Goal: Task Accomplishment & Management: Complete application form

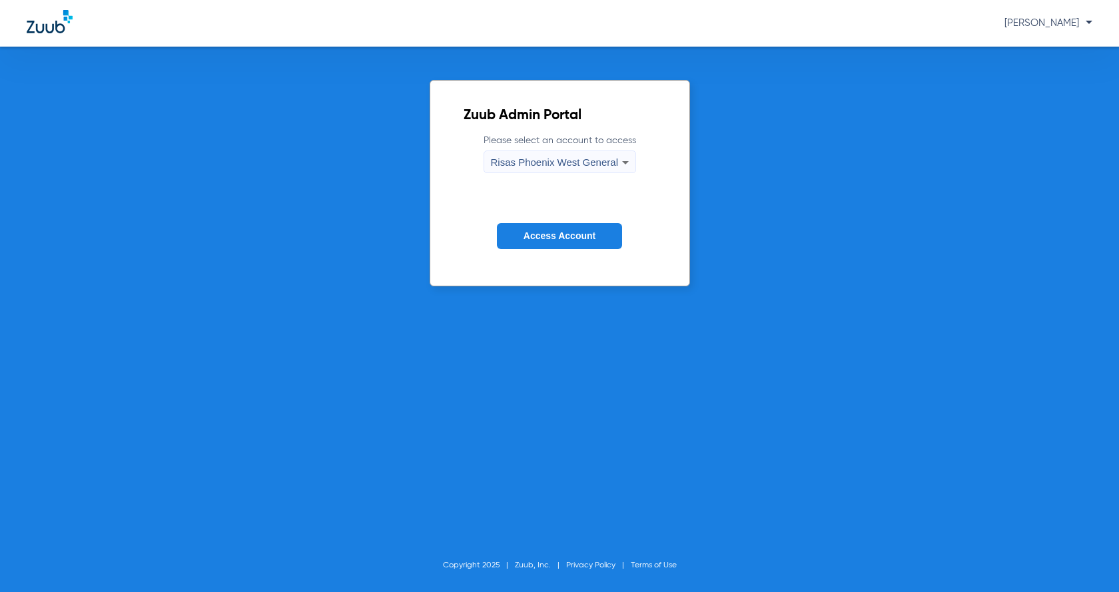
click at [563, 239] on span "Access Account" at bounding box center [560, 236] width 72 height 11
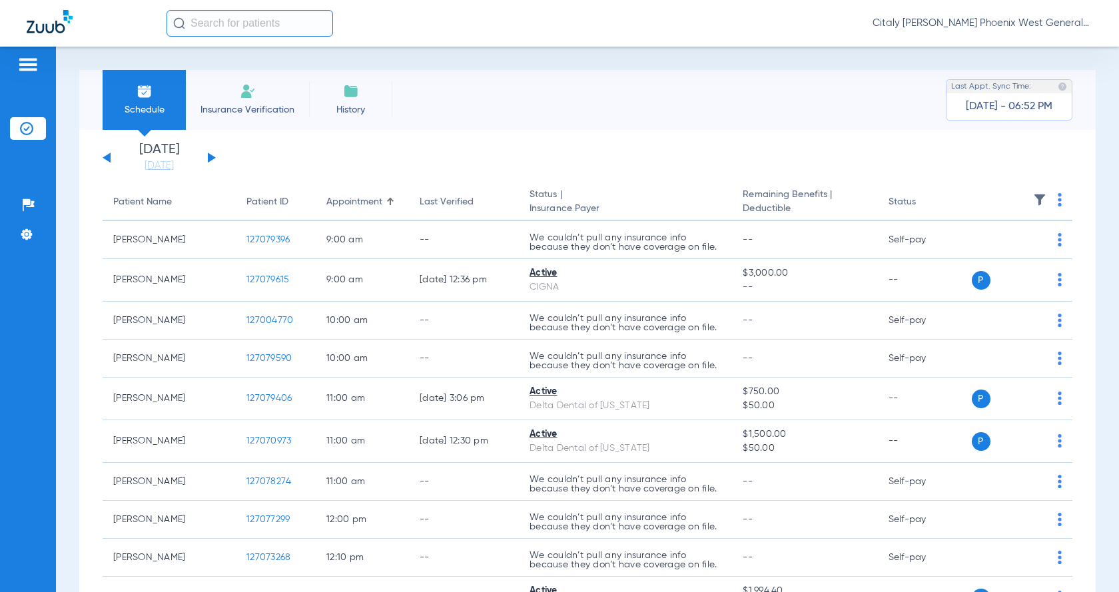
click at [231, 99] on li "Insurance Verification" at bounding box center [247, 100] width 123 height 60
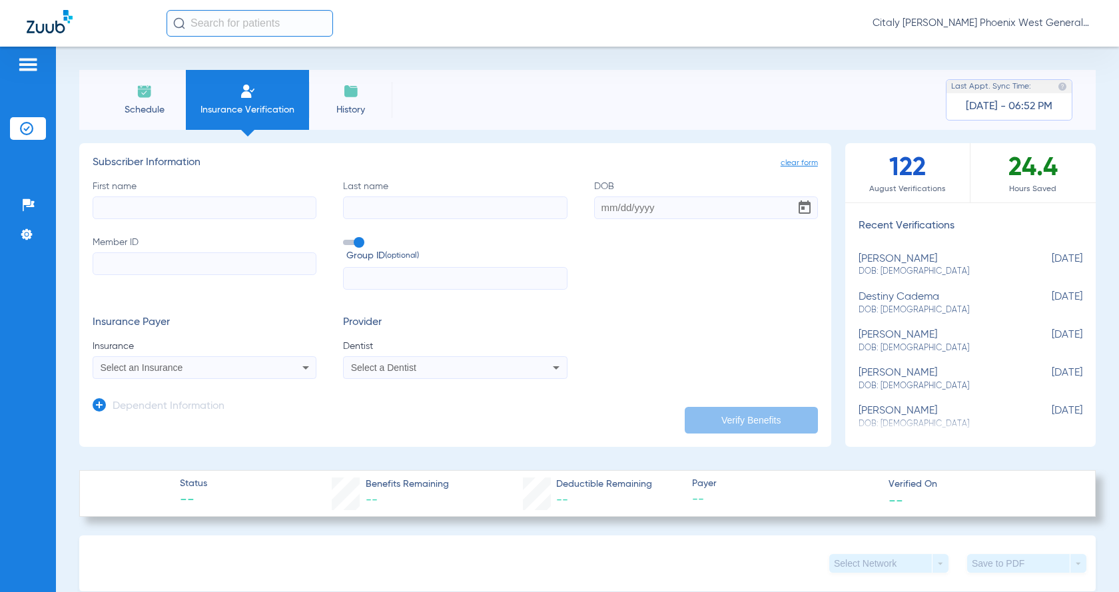
click at [194, 209] on input "First name" at bounding box center [205, 208] width 224 height 23
type input "[GEOGRAPHIC_DATA]"
click at [395, 222] on div "First name BROOKLYN Last name DOB Member ID Group ID (optional)" at bounding box center [456, 235] width 726 height 111
click at [411, 215] on input "Last name" at bounding box center [455, 208] width 224 height 23
type input "[PERSON_NAME]"
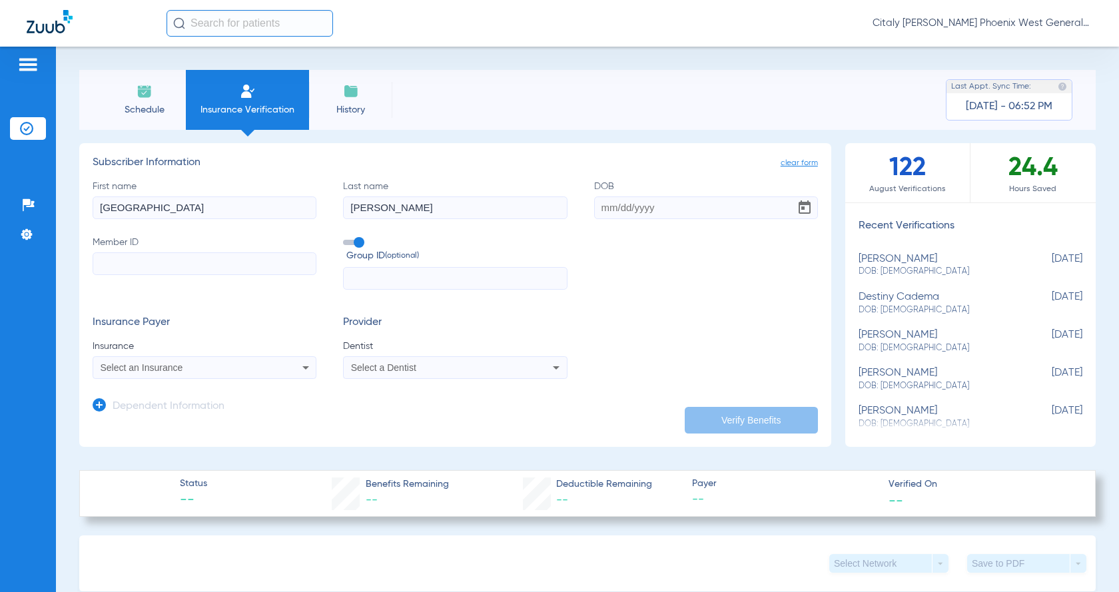
click at [171, 286] on label "Member ID" at bounding box center [205, 263] width 224 height 55
click at [171, 275] on input "Member ID" at bounding box center [205, 264] width 224 height 23
paste input "946934169"
type input "946934169"
click at [598, 213] on input "DOB" at bounding box center [706, 208] width 224 height 23
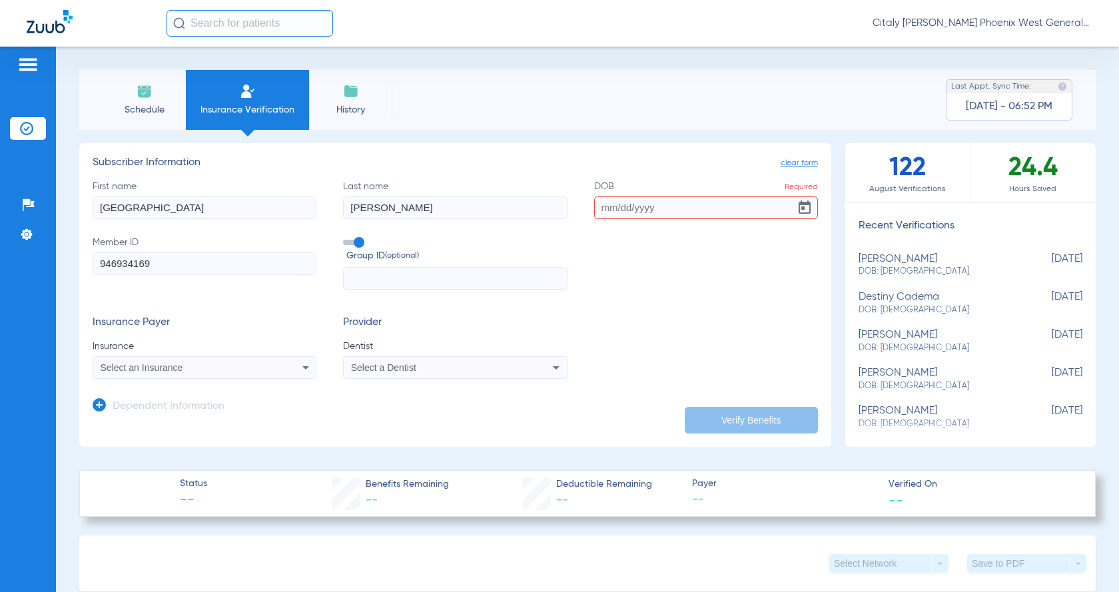
paste input "[DATE]"
type input "[DATE]"
click at [188, 361] on div "Select an Insurance" at bounding box center [204, 368] width 223 height 16
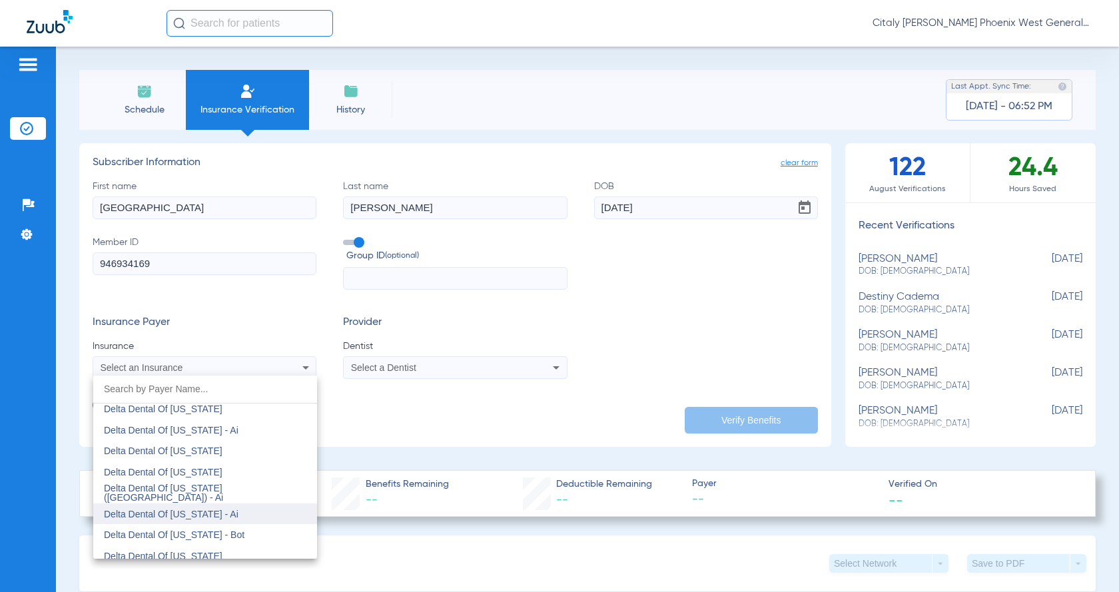
scroll to position [2931, 0]
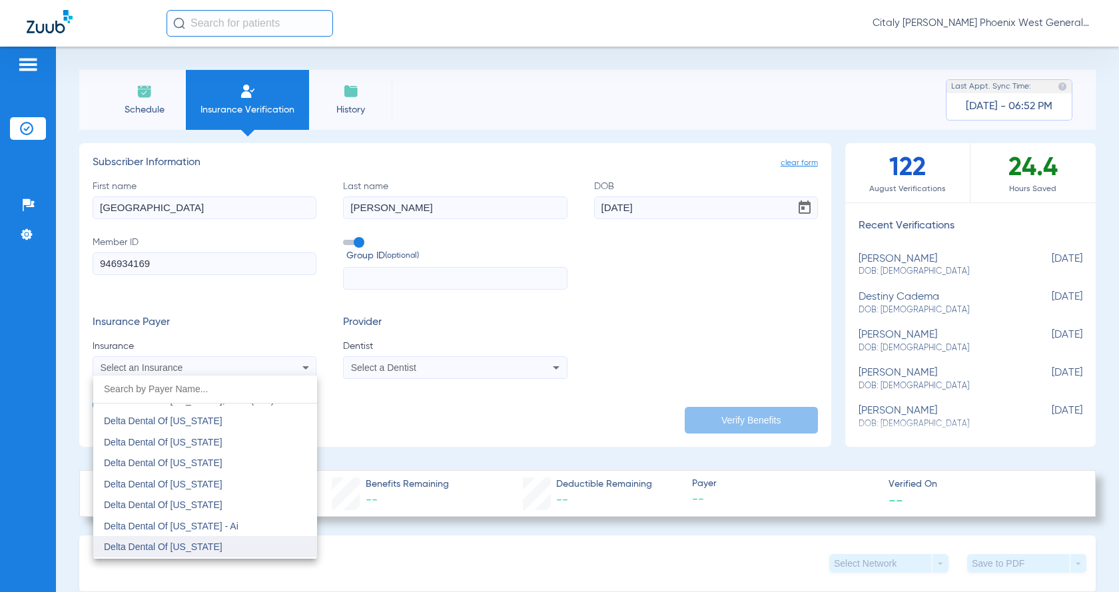
click at [211, 542] on mat-option "Delta Dental Of [US_STATE]" at bounding box center [205, 546] width 224 height 21
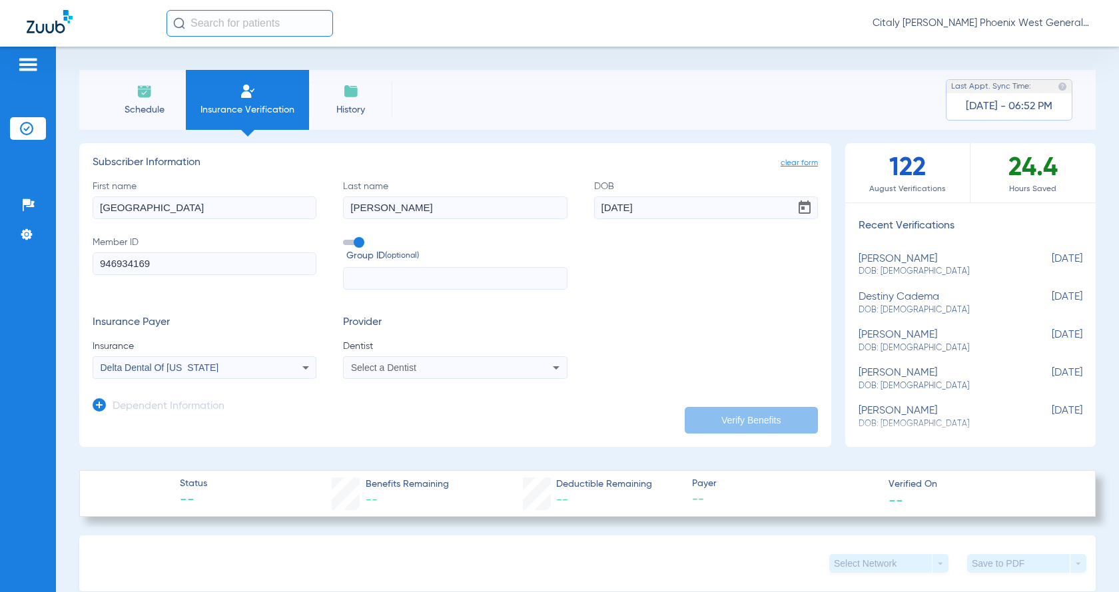
click at [402, 367] on span "Select a Dentist" at bounding box center [383, 367] width 65 height 11
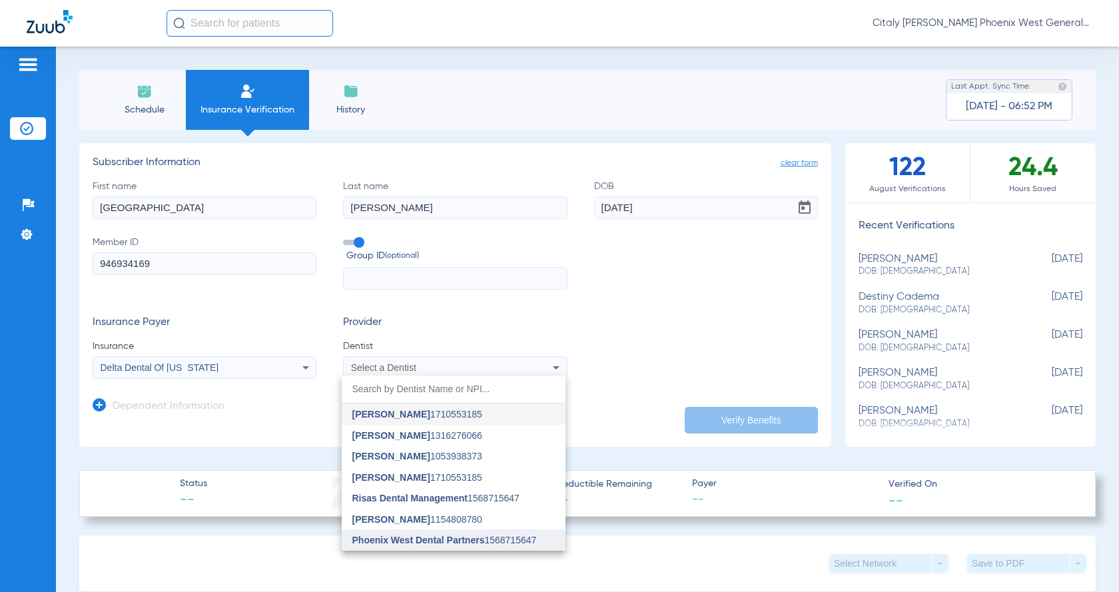
click at [462, 542] on span "Phoenix West Dental Partners" at bounding box center [418, 540] width 133 height 11
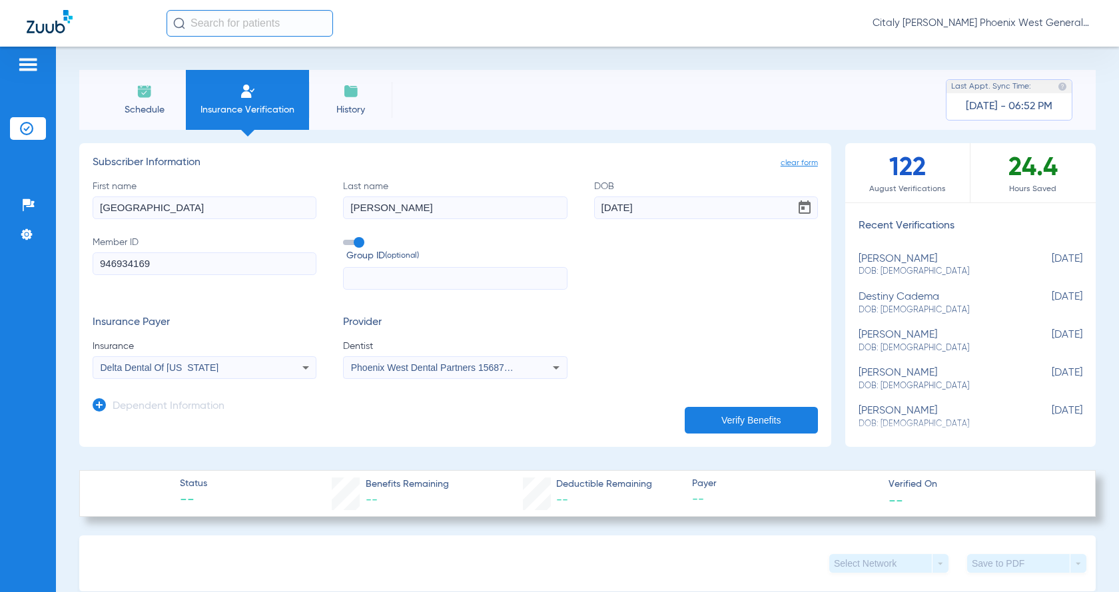
click at [750, 420] on button "Verify Benefits" at bounding box center [751, 420] width 133 height 27
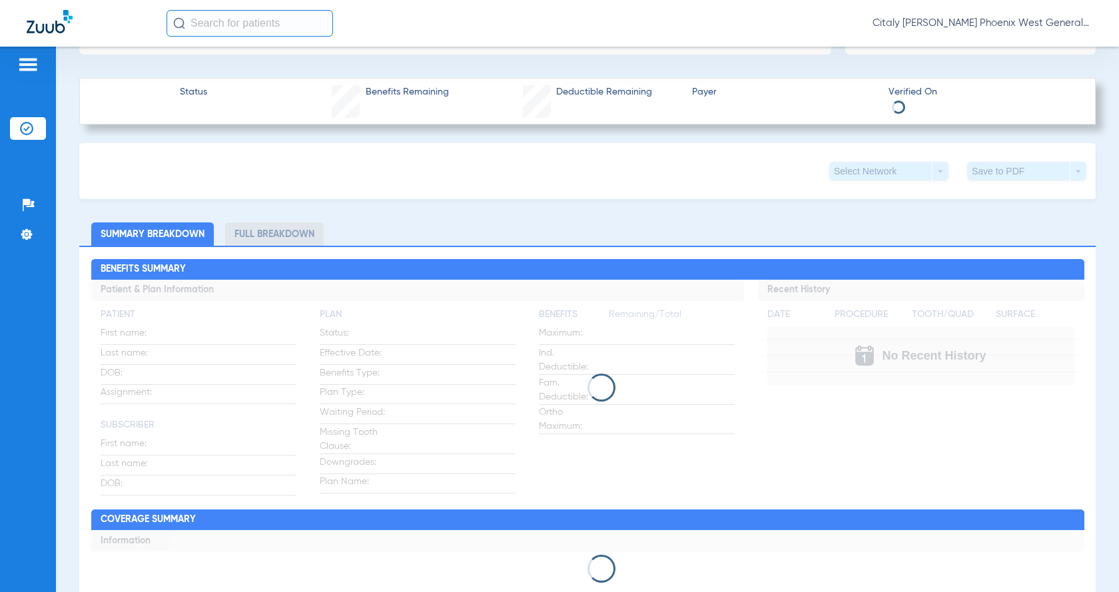
scroll to position [333, 0]
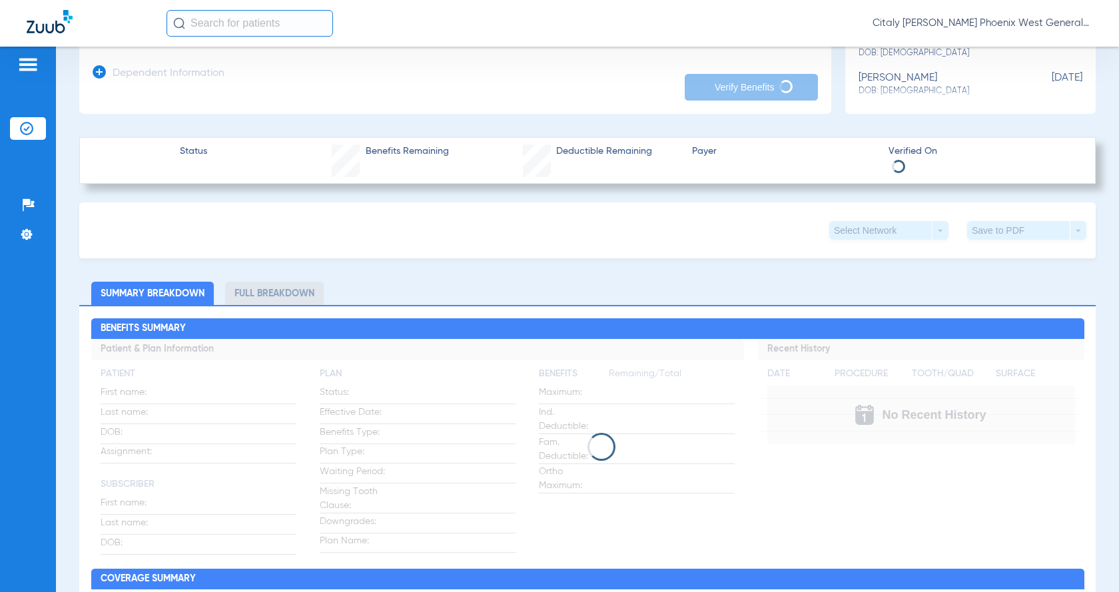
click at [285, 302] on li "Full Breakdown" at bounding box center [274, 293] width 99 height 23
click at [268, 282] on li "Full Breakdown" at bounding box center [274, 293] width 99 height 23
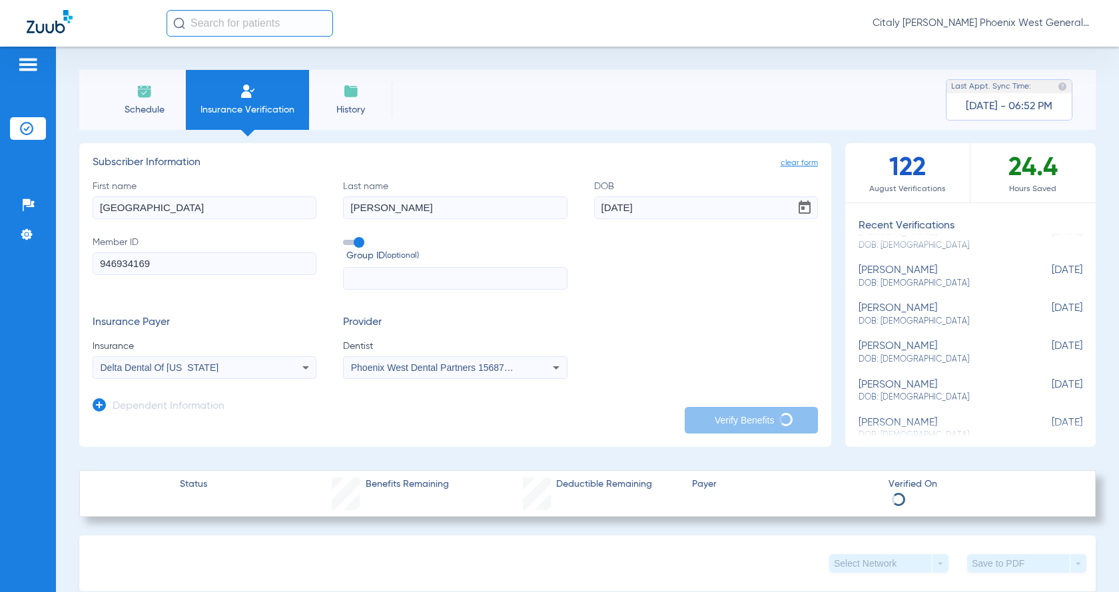
scroll to position [266, 0]
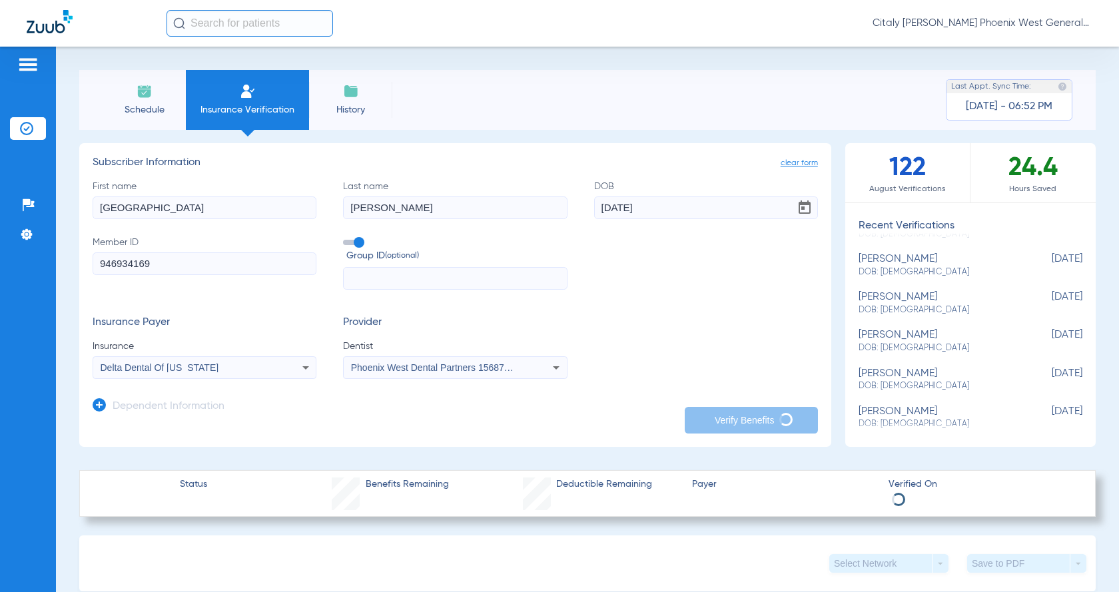
click at [900, 267] on span "DOB: [DEMOGRAPHIC_DATA]" at bounding box center [937, 272] width 157 height 12
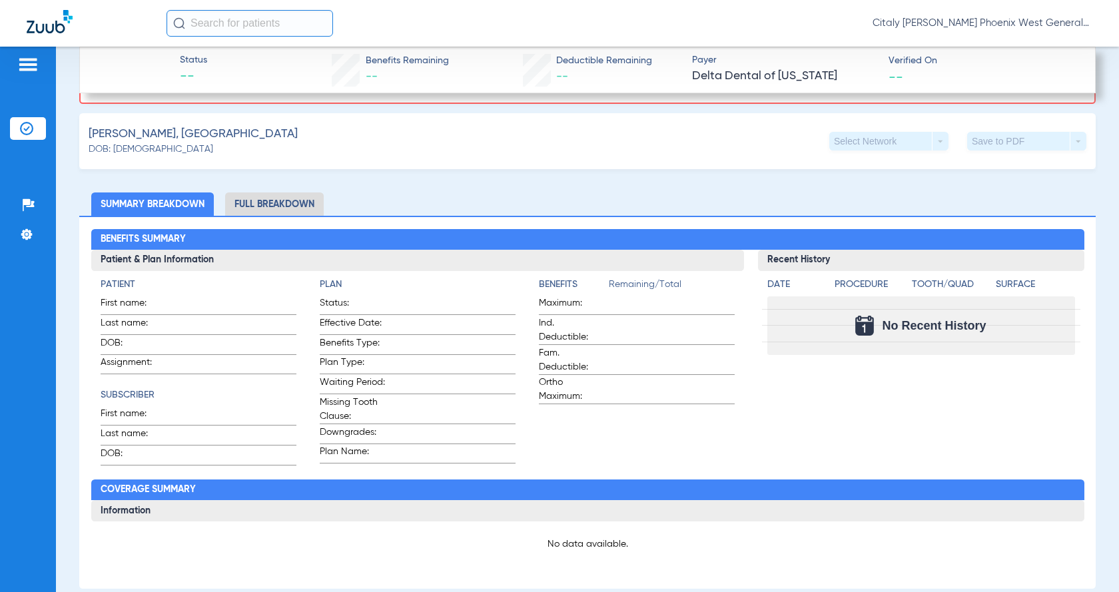
scroll to position [533, 0]
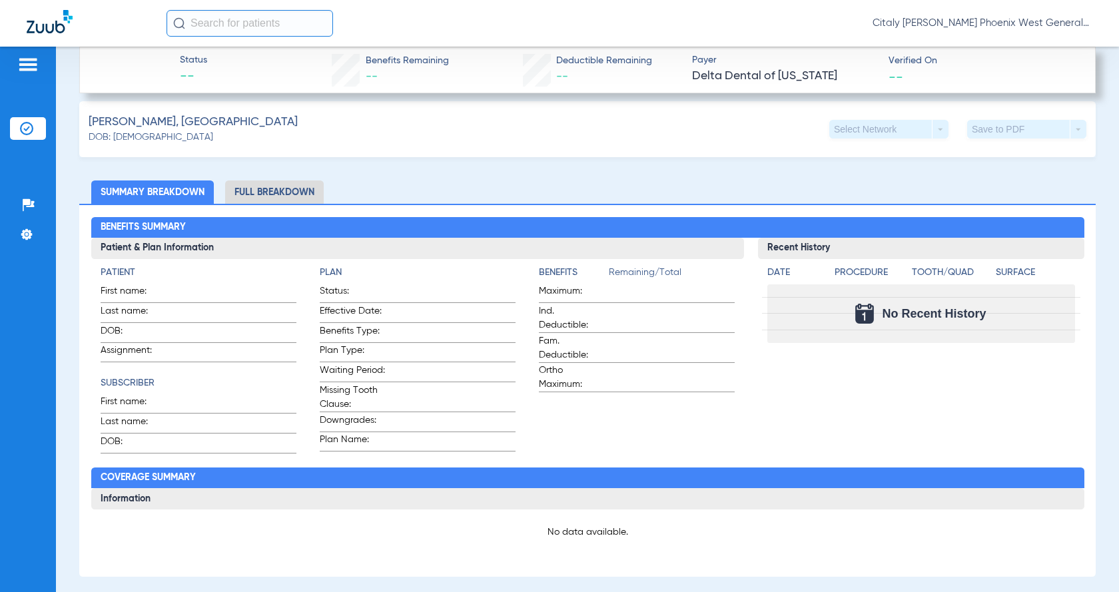
click at [274, 191] on li "Full Breakdown" at bounding box center [274, 192] width 99 height 23
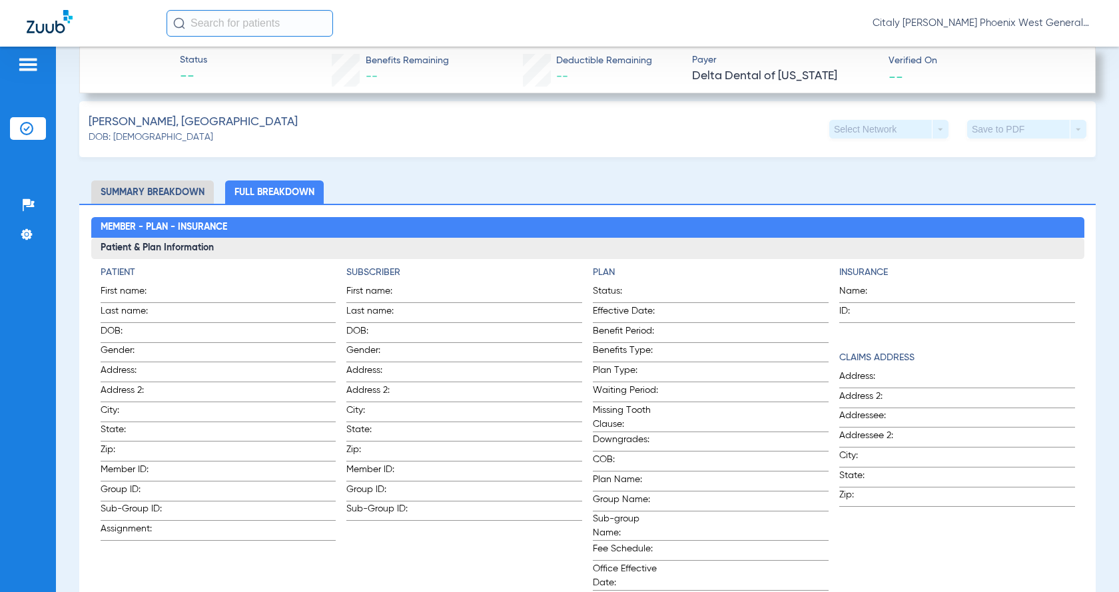
scroll to position [304, 0]
